Goal: Find specific page/section: Locate a particular part of the current website

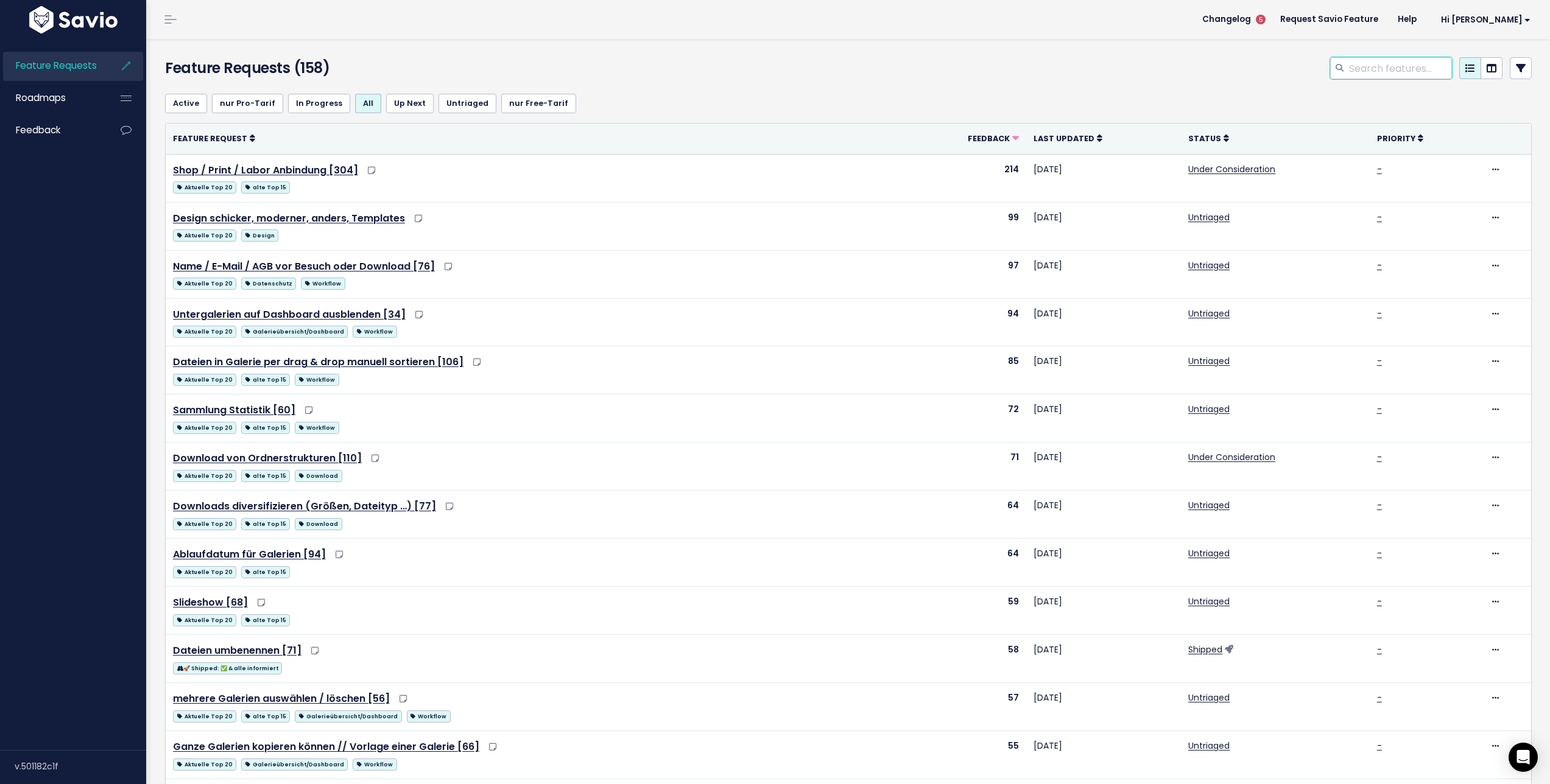
click at [1404, 67] on input "search" at bounding box center [1400, 68] width 104 height 22
type input "rechnung"
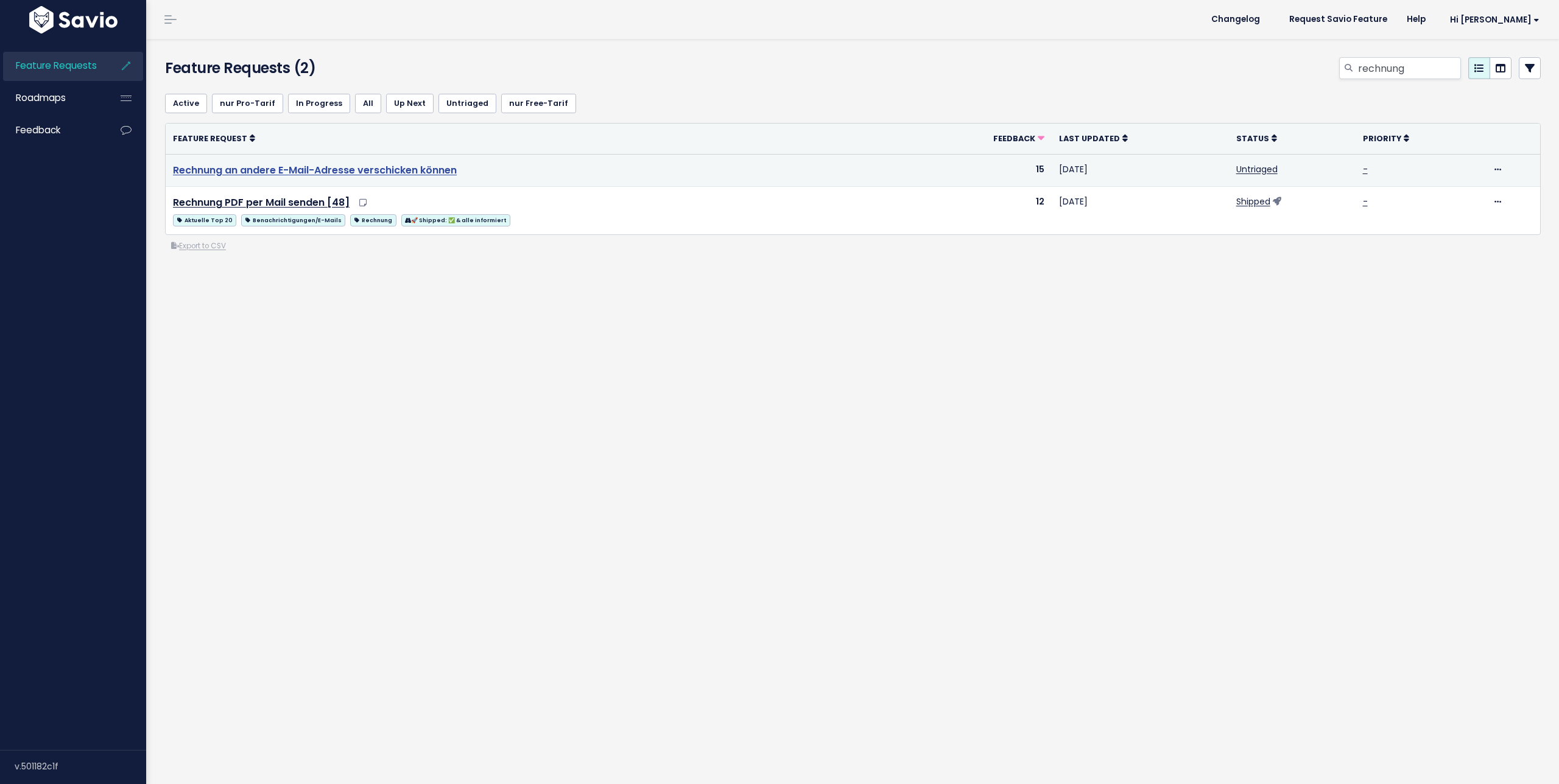
click at [351, 175] on link "Rechnung an andere E-Mail-Adresse verschicken können" at bounding box center [315, 170] width 284 height 14
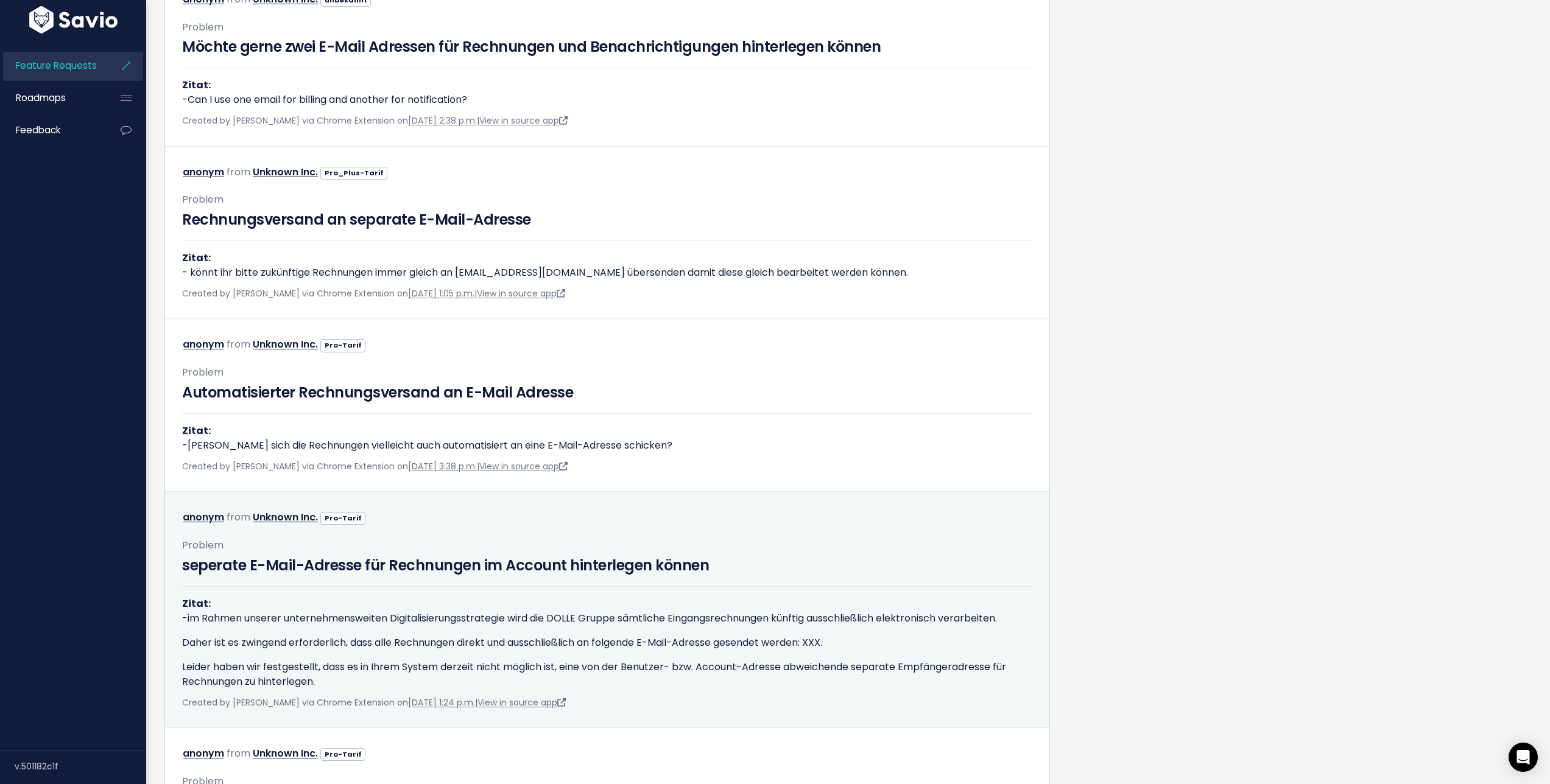
scroll to position [1169, 0]
